Goal: Check status: Check status

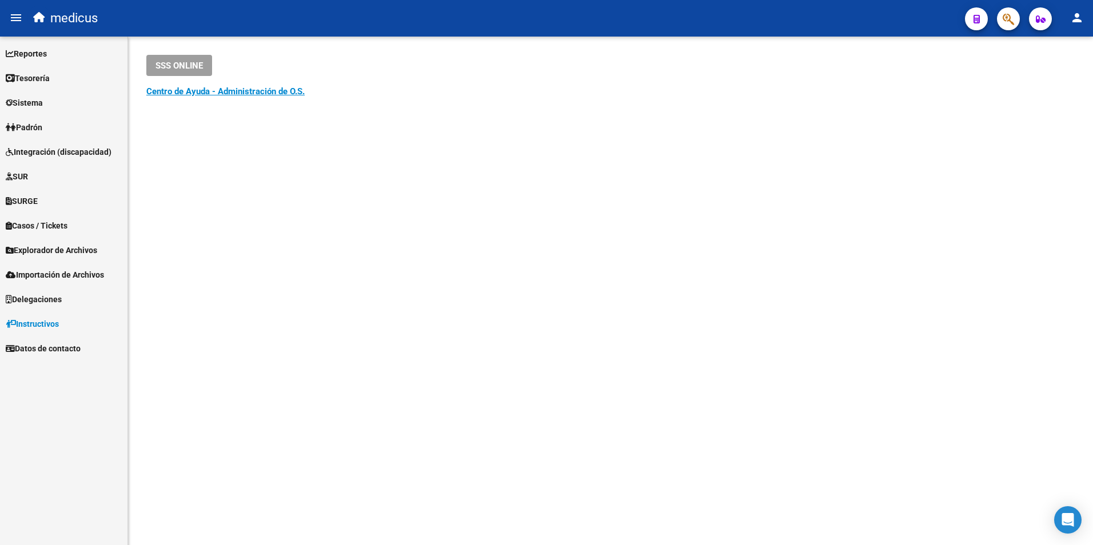
drag, startPoint x: 1022, startPoint y: 13, endPoint x: 1016, endPoint y: 14, distance: 7.1
click at [1020, 13] on mat-toolbar "menu medicus person" at bounding box center [546, 18] width 1093 height 37
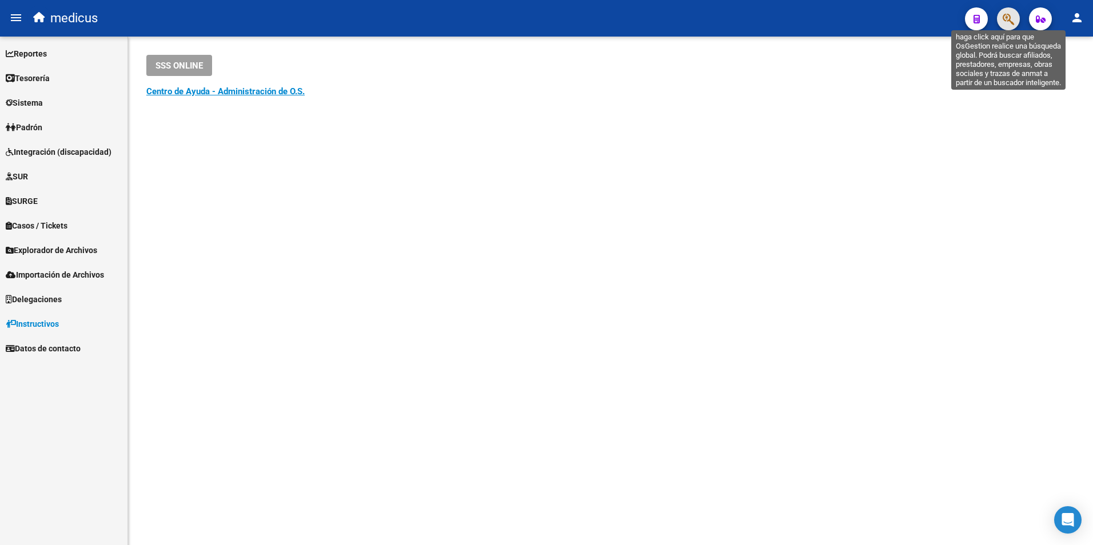
click at [1012, 17] on icon "button" at bounding box center [1008, 19] width 11 height 13
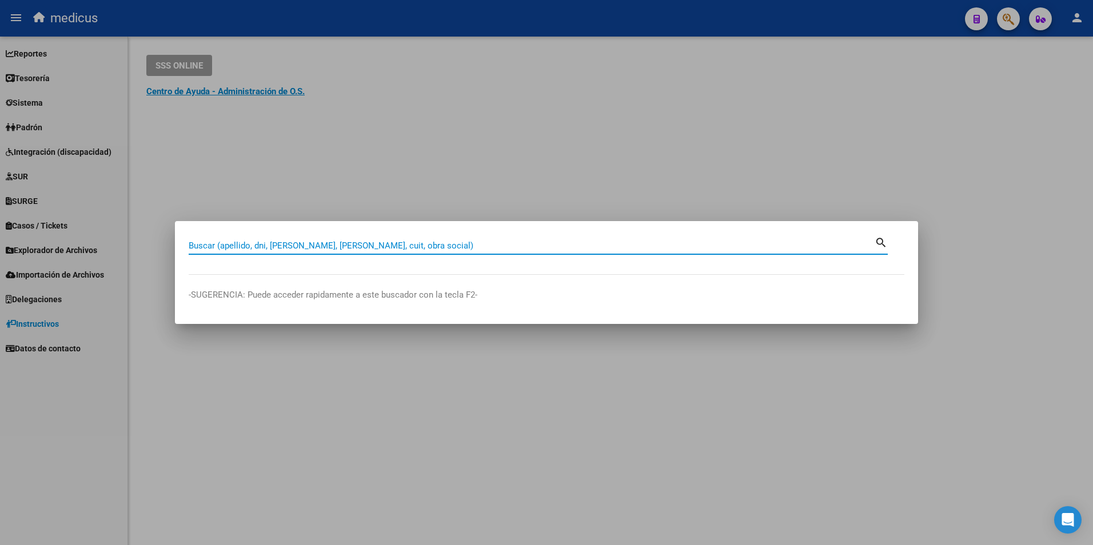
click at [411, 256] on div "Buscar (apellido, dni, [PERSON_NAME], nro traspaso, cuit, obra social) search" at bounding box center [538, 250] width 699 height 30
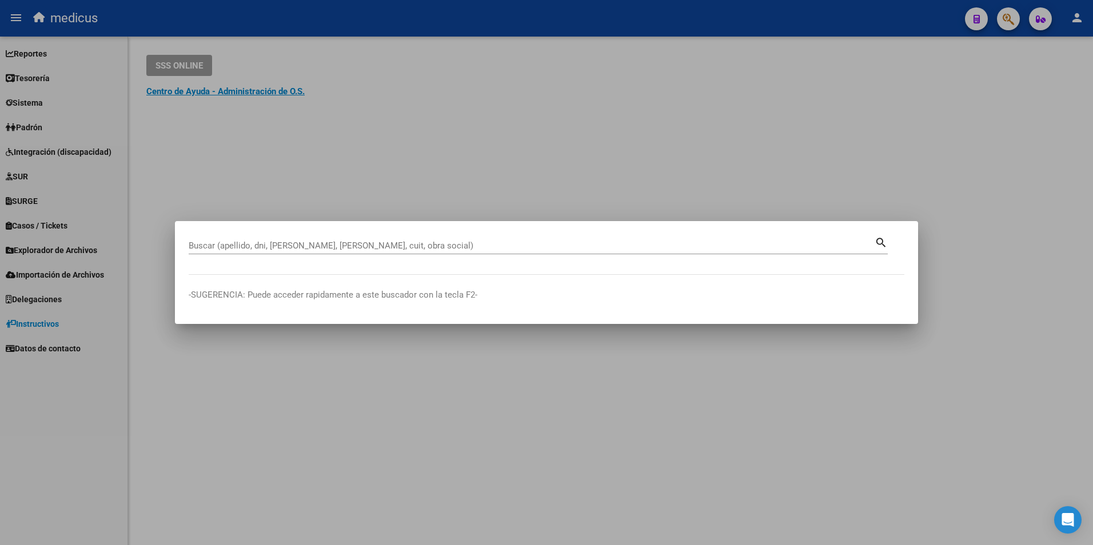
click at [415, 248] on input "Buscar (apellido, dni, [PERSON_NAME], [PERSON_NAME], cuit, obra social)" at bounding box center [532, 246] width 686 height 10
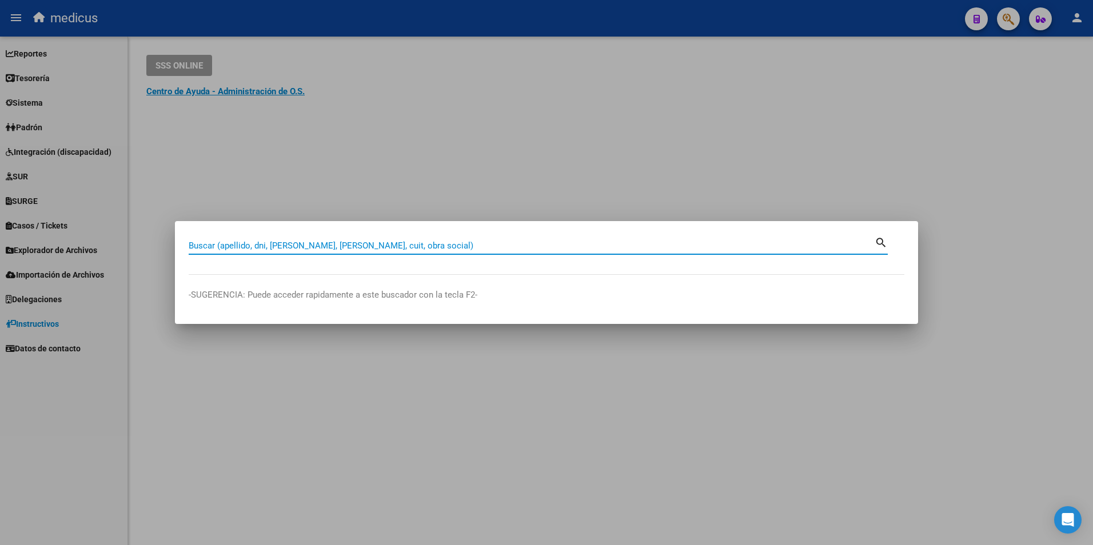
paste input "20408634572"
type input "20408634572"
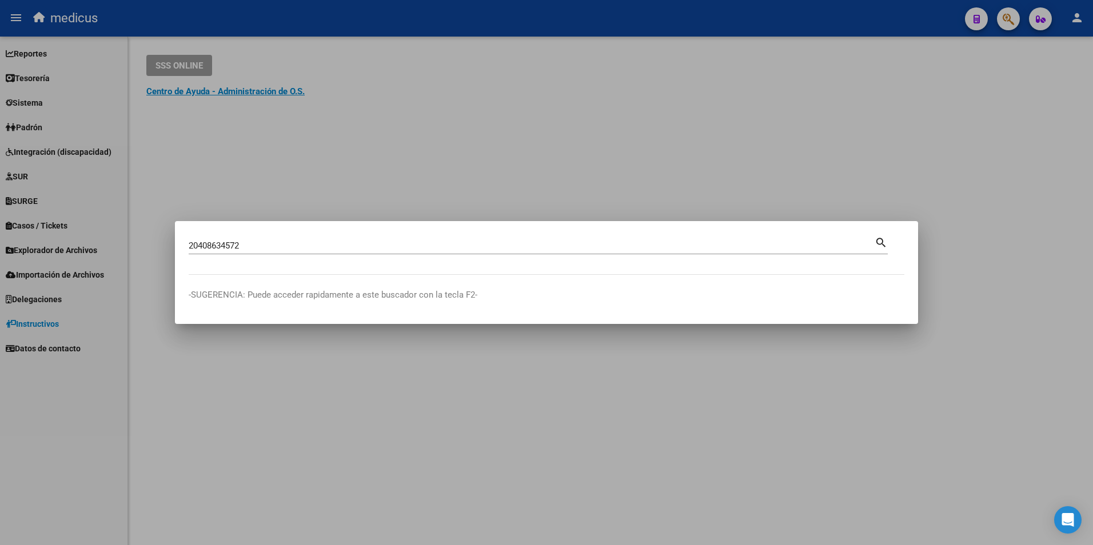
click at [875, 245] on mat-icon "search" at bounding box center [881, 242] width 13 height 14
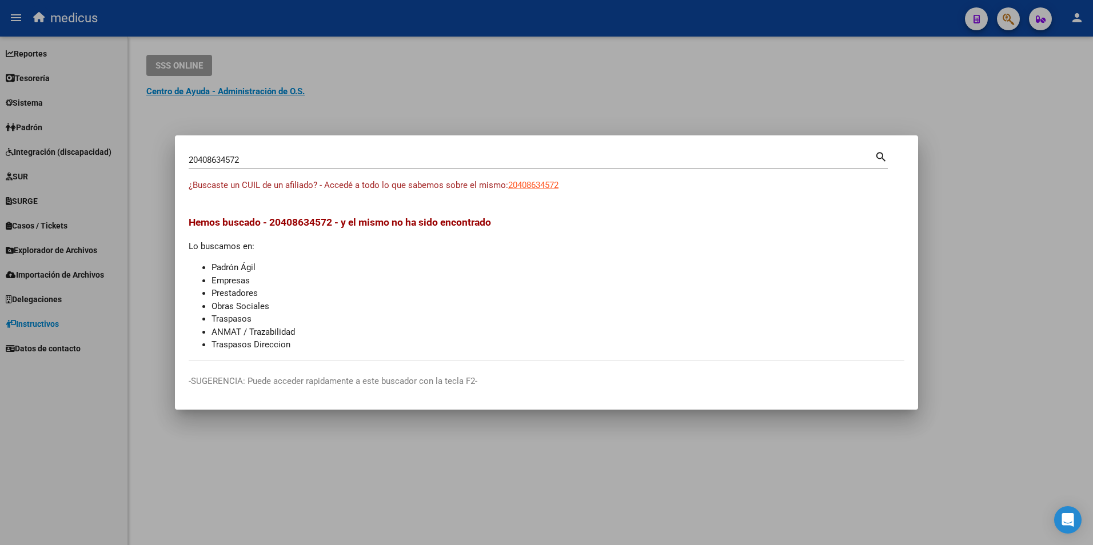
click at [530, 180] on app-link-go-to "20408634572" at bounding box center [533, 185] width 50 height 13
click at [527, 184] on span "20408634572" at bounding box center [533, 185] width 50 height 10
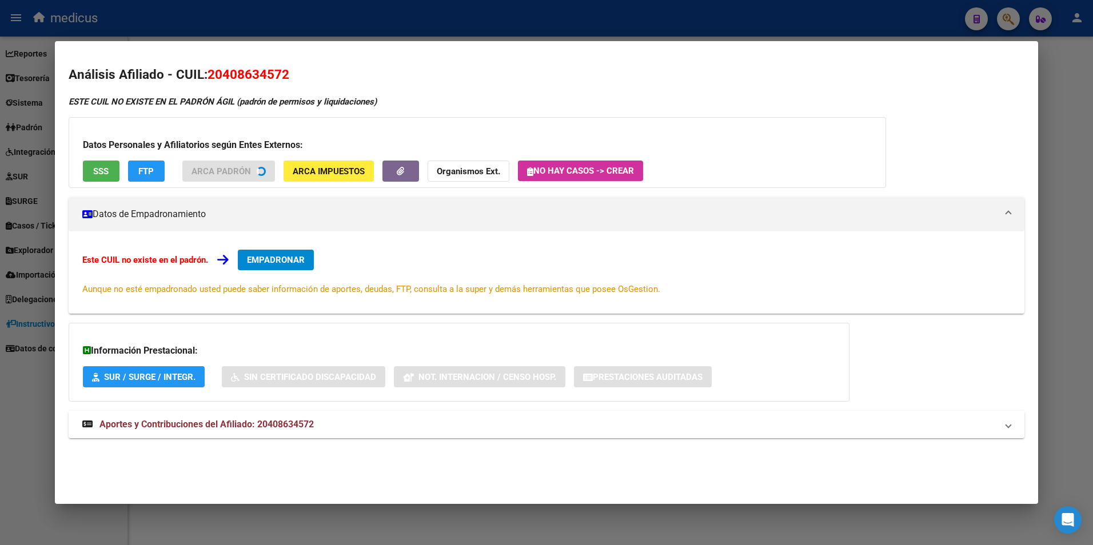
click at [178, 422] on span "Aportes y Contribuciones del Afiliado: 20408634572" at bounding box center [206, 424] width 214 height 11
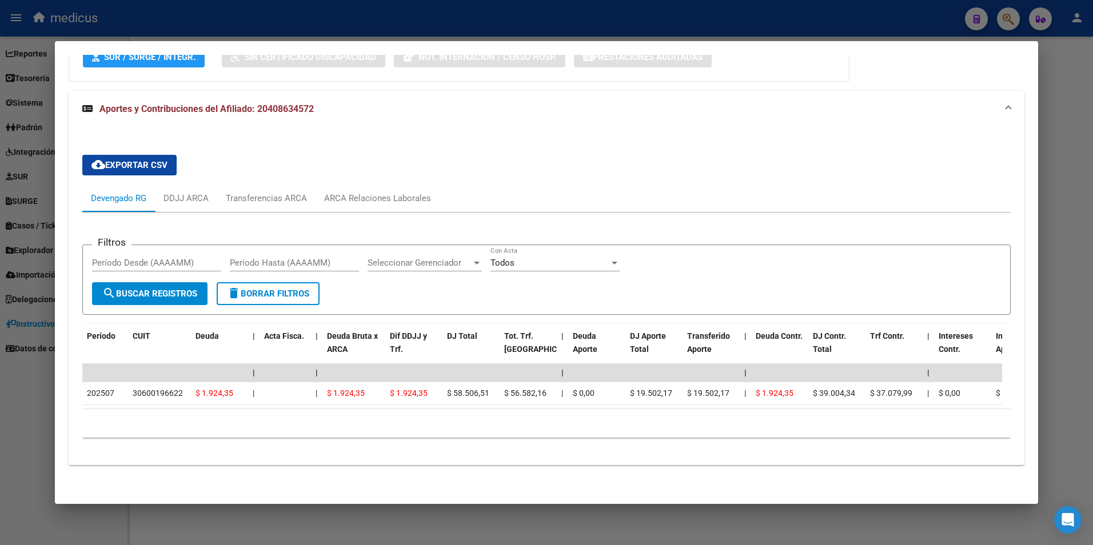
scroll to position [345, 0]
drag, startPoint x: 21, startPoint y: 422, endPoint x: 163, endPoint y: 14, distance: 431.7
click at [21, 420] on div at bounding box center [546, 272] width 1093 height 545
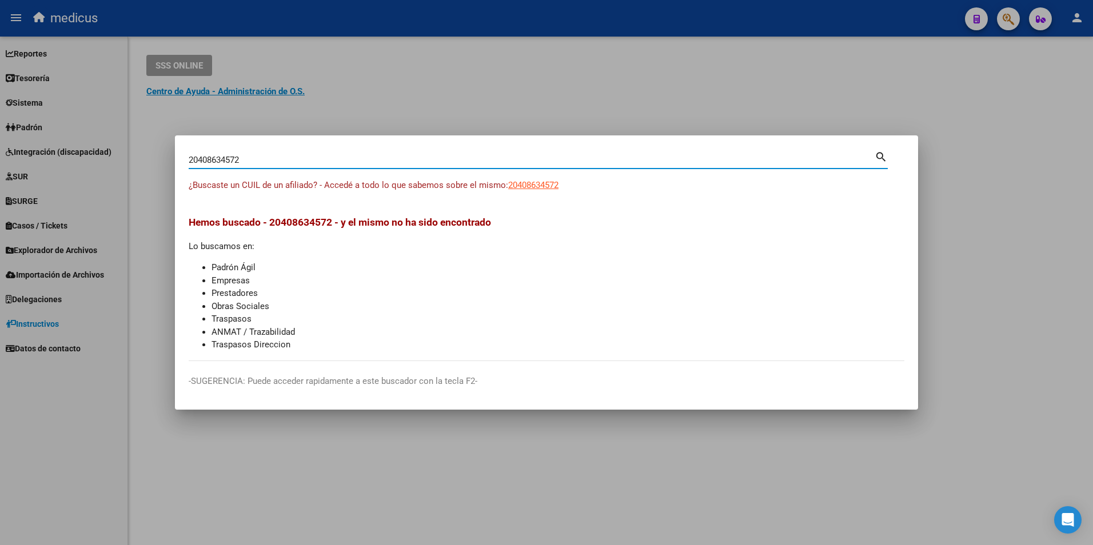
click at [453, 165] on input "20408634572" at bounding box center [532, 160] width 686 height 10
click at [559, 181] on span "20408634572" at bounding box center [533, 185] width 50 height 10
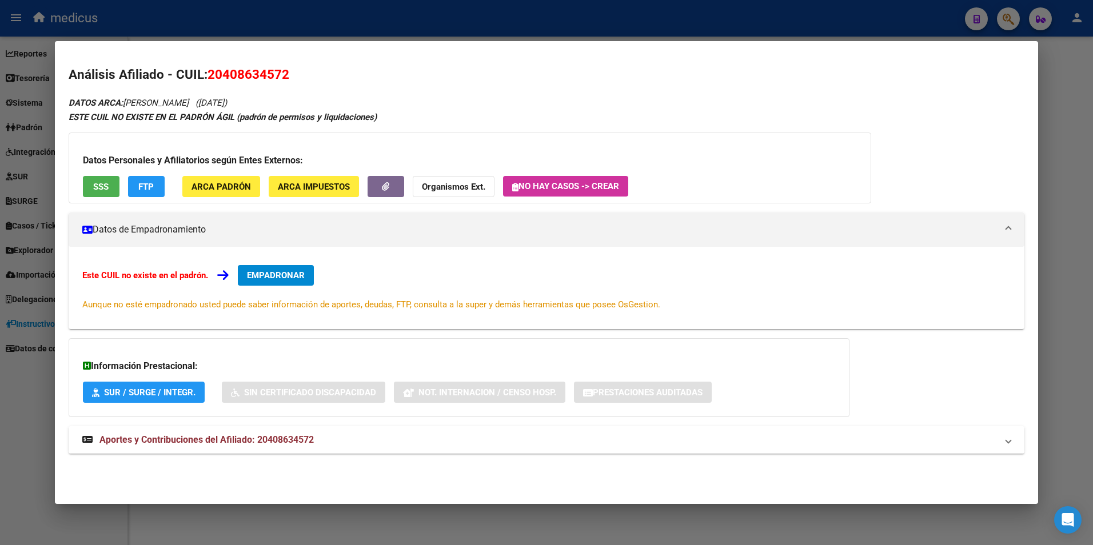
click at [226, 443] on span "Aportes y Contribuciones del Afiliado: 20408634572" at bounding box center [206, 440] width 214 height 11
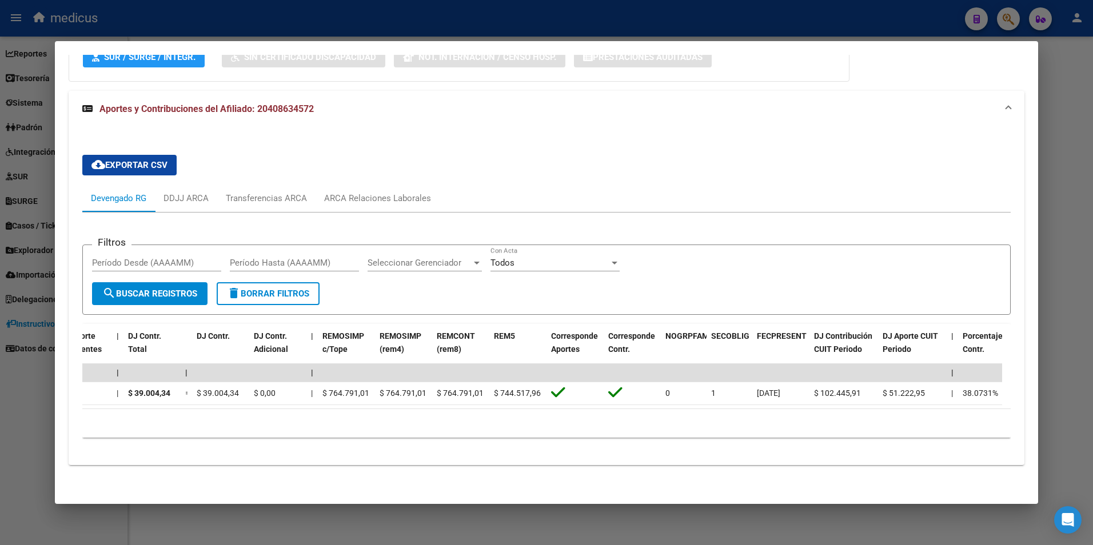
scroll to position [0, 1504]
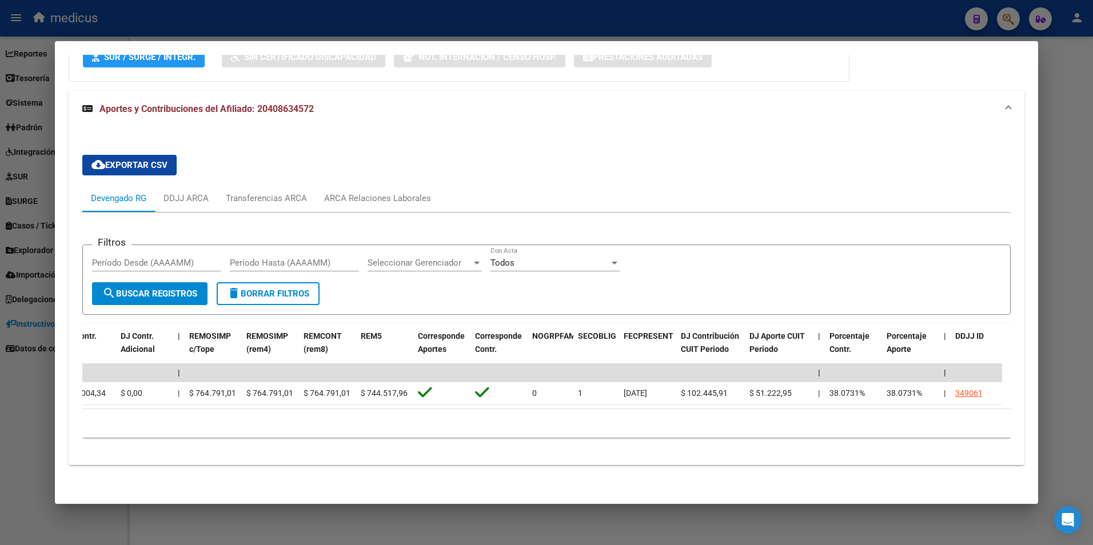
click at [492, 313] on div "Filtros Período Desde (AAAAMM) Período Hasta (AAAAMM) Seleccionar Gerenciador S…" at bounding box center [546, 331] width 929 height 211
